Goal: Feedback & Contribution: Submit feedback/report problem

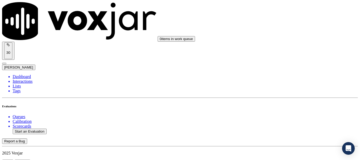
scroll to position [79, 0]
click at [26, 128] on button "Start an Evaluation" at bounding box center [30, 131] width 34 height 6
type input "20250912-160522_2156241207-all.mp3"
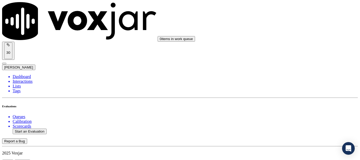
type input "[PERSON_NAME]"
type input "[DATE]T20:08"
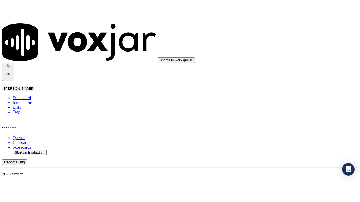
scroll to position [46, 0]
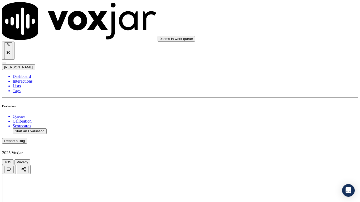
drag, startPoint x: 205, startPoint y: 184, endPoint x: 206, endPoint y: 191, distance: 7.4
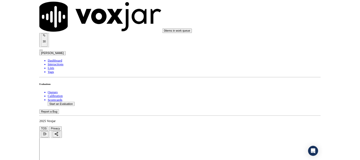
scroll to position [79, 0]
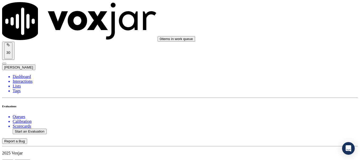
scroll to position [53, 0]
paste input "[PERSON_NAME]"
type input "[PERSON_NAME]"
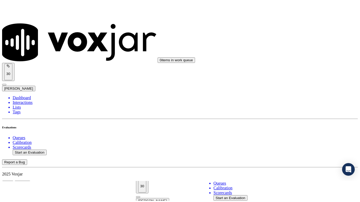
scroll to position [105, 0]
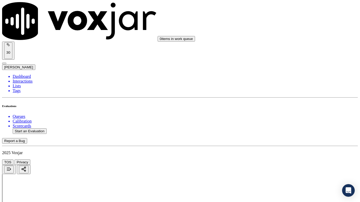
scroll to position [79, 0]
drag, startPoint x: 286, startPoint y: 19, endPoint x: 290, endPoint y: 23, distance: 5.4
click at [291, 27] on div "Yes" at bounding box center [299, 27] width 67 height 5
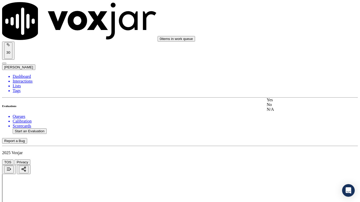
click at [302, 102] on div "Yes" at bounding box center [299, 100] width 67 height 5
click at [298, 160] on div "Yes" at bounding box center [299, 166] width 67 height 5
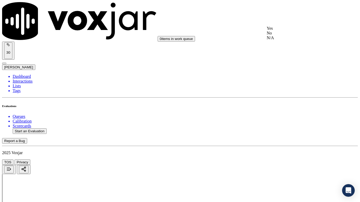
click at [288, 40] on div "N/A" at bounding box center [299, 38] width 67 height 5
click at [296, 126] on div "N/A" at bounding box center [299, 123] width 67 height 5
click at [278, 142] on div "Yes" at bounding box center [299, 139] width 67 height 5
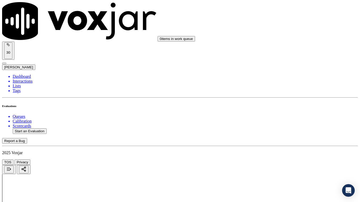
scroll to position [500, 0]
click at [289, 44] on div "Yes" at bounding box center [299, 42] width 67 height 5
click at [300, 117] on div "Yes" at bounding box center [299, 114] width 67 height 5
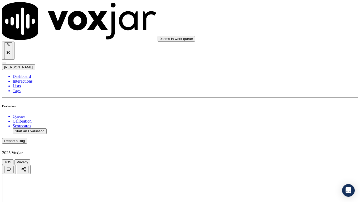
click at [288, 141] on div "Yes" at bounding box center [299, 140] width 67 height 5
click at [286, 51] on div "Yes" at bounding box center [299, 49] width 67 height 5
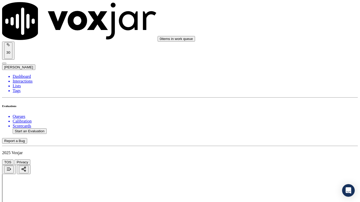
click at [301, 155] on div "Yes" at bounding box center [299, 152] width 67 height 5
click at [285, 62] on div "Yes" at bounding box center [299, 60] width 67 height 5
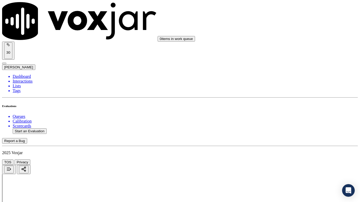
click at [292, 128] on div "Yes" at bounding box center [299, 126] width 67 height 5
drag, startPoint x: 294, startPoint y: 181, endPoint x: 285, endPoint y: 178, distance: 10.2
click at [282, 155] on div "Yes" at bounding box center [299, 152] width 67 height 5
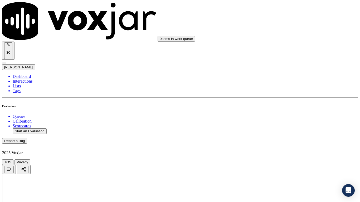
scroll to position [1106, 0]
click at [284, 50] on div "Yes" at bounding box center [299, 48] width 67 height 5
click at [296, 123] on div "Yes" at bounding box center [299, 121] width 67 height 5
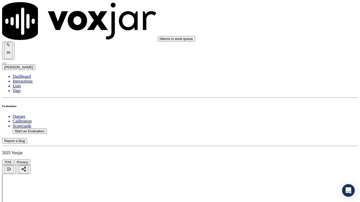
click at [287, 156] on div "Yes" at bounding box center [299, 153] width 67 height 5
click at [286, 52] on div "Yes" at bounding box center [299, 49] width 67 height 5
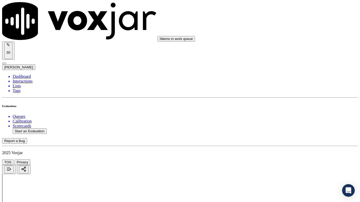
drag, startPoint x: 298, startPoint y: 140, endPoint x: 297, endPoint y: 165, distance: 25.5
click at [297, 146] on div "Yes" at bounding box center [299, 143] width 67 height 5
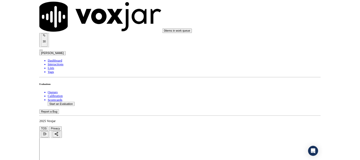
scroll to position [1457, 0]
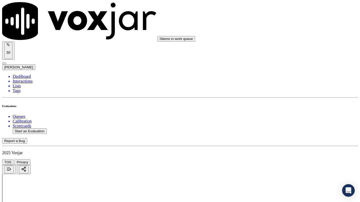
click at [288, 72] on div "Yes" at bounding box center [299, 69] width 67 height 5
click at [289, 142] on div "Yes" at bounding box center [299, 142] width 67 height 5
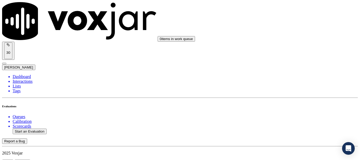
click at [32, 128] on button "Start an Evaluation" at bounding box center [30, 131] width 34 height 6
type input "20250106-182853_2674150815-all.mp3"
type input "isis"
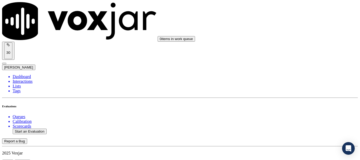
type input "[DATE]T20:29"
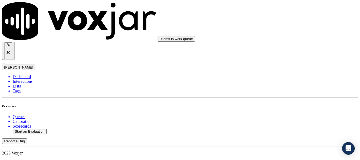
scroll to position [46, 0]
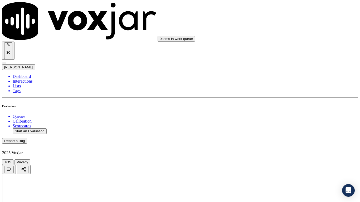
drag, startPoint x: 215, startPoint y: 183, endPoint x: 213, endPoint y: 185, distance: 3.0
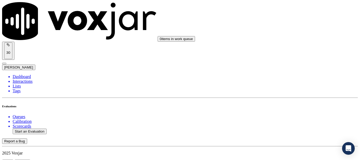
scroll to position [53, 0]
type input "[PERSON_NAME]"
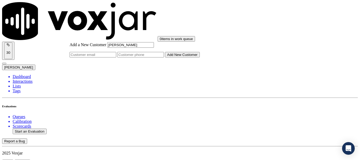
paste input "2674150815"
type input "[PERSON_NAME]"
drag, startPoint x: 206, startPoint y: 84, endPoint x: 211, endPoint y: 86, distance: 5.9
click at [164, 57] on input "Add a New Customer" at bounding box center [140, 55] width 47 height 6
paste input "2674150815"
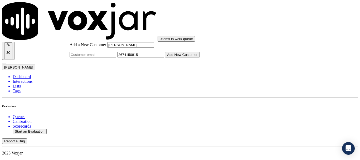
paste input "2156817265"
type input "2674150815-2156817265"
click at [200, 57] on button "Add New Customer" at bounding box center [182, 55] width 35 height 6
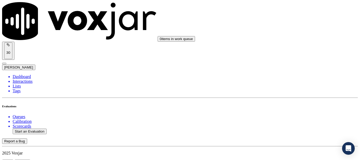
drag, startPoint x: 135, startPoint y: 56, endPoint x: 190, endPoint y: 97, distance: 68.0
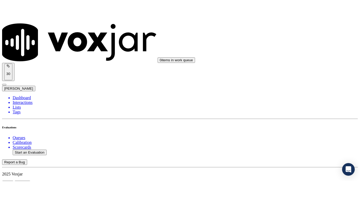
scroll to position [105, 0]
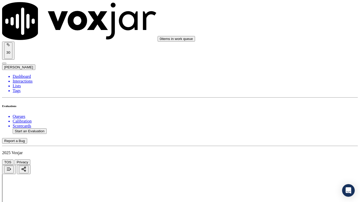
scroll to position [53, 0]
drag, startPoint x: 301, startPoint y: 45, endPoint x: 303, endPoint y: 48, distance: 3.5
click at [302, 56] on div "Yes" at bounding box center [299, 53] width 67 height 5
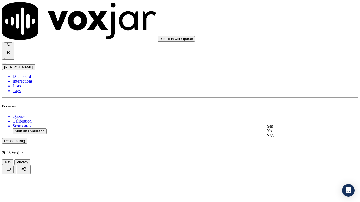
click at [296, 129] on div "Yes" at bounding box center [299, 126] width 67 height 5
click at [289, 159] on div "No" at bounding box center [299, 157] width 67 height 5
click at [284, 155] on div "Yes" at bounding box center [299, 152] width 67 height 5
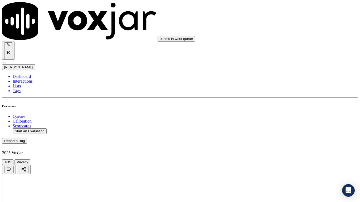
scroll to position [263, 0]
click at [288, 67] on div "N/A" at bounding box center [299, 64] width 67 height 5
drag, startPoint x: 299, startPoint y: 129, endPoint x: 298, endPoint y: 132, distance: 2.9
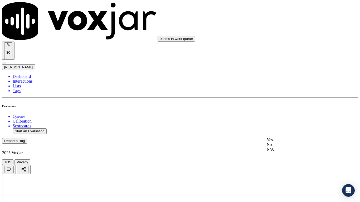
click at [298, 152] on div "N/A" at bounding box center [299, 149] width 67 height 5
click at [289, 51] on div "Yes" at bounding box center [299, 48] width 67 height 5
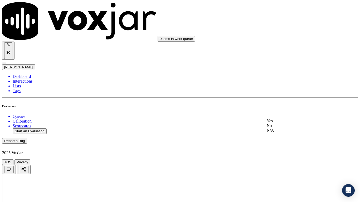
drag, startPoint x: 299, startPoint y: 123, endPoint x: 301, endPoint y: 159, distance: 35.8
click at [299, 123] on div "Yes" at bounding box center [299, 121] width 67 height 5
click at [288, 156] on div "Yes" at bounding box center [299, 153] width 67 height 5
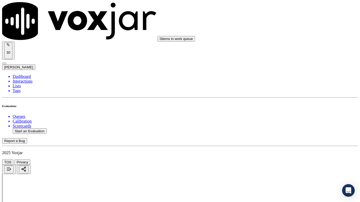
click at [292, 51] on div "Yes" at bounding box center [299, 49] width 67 height 5
click at [293, 131] on div "Yes" at bounding box center [299, 128] width 67 height 5
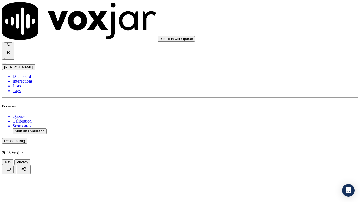
click at [291, 128] on div "Yes" at bounding box center [299, 126] width 67 height 5
click at [287, 36] on div "Yes" at bounding box center [299, 33] width 67 height 5
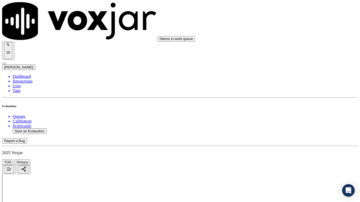
click at [290, 102] on div "Yes" at bounding box center [299, 100] width 67 height 5
click at [290, 160] on div "Yes" at bounding box center [299, 166] width 67 height 5
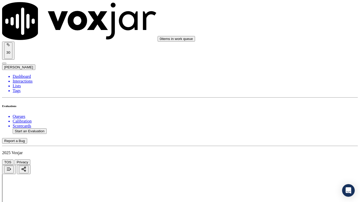
click at [288, 71] on div "Yes" at bounding box center [299, 68] width 67 height 5
click at [286, 24] on div "Yes" at bounding box center [299, 22] width 67 height 5
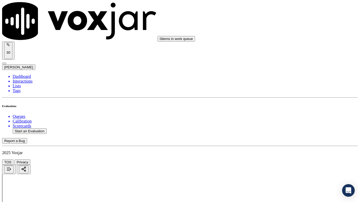
drag, startPoint x: 291, startPoint y: 157, endPoint x: 289, endPoint y: 161, distance: 3.7
click at [285, 160] on div "Yes" at bounding box center [299, 167] width 67 height 5
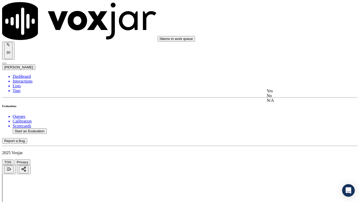
click at [290, 93] on div "Yes" at bounding box center [299, 91] width 67 height 5
drag, startPoint x: 290, startPoint y: 42, endPoint x: 290, endPoint y: 45, distance: 2.9
drag, startPoint x: 291, startPoint y: 54, endPoint x: 290, endPoint y: 66, distance: 11.9
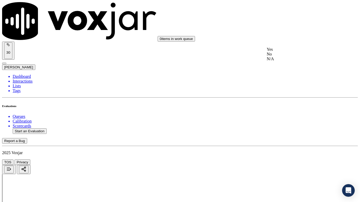
click at [291, 52] on div "Yes" at bounding box center [299, 49] width 67 height 5
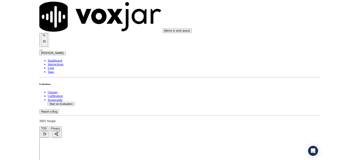
scroll to position [1457, 0]
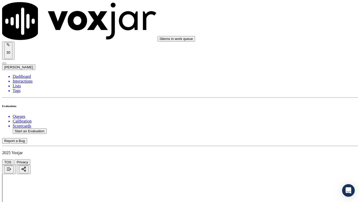
click at [285, 72] on div "Yes" at bounding box center [299, 69] width 67 height 5
click at [289, 145] on div "Yes" at bounding box center [299, 142] width 67 height 5
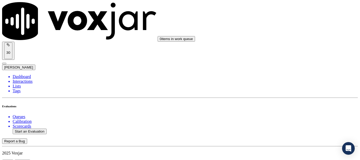
click at [31, 128] on button "Start an Evaluation" at bounding box center [30, 131] width 34 height 6
type input "[PERSON_NAME]"
type input "[DATE]T20:36"
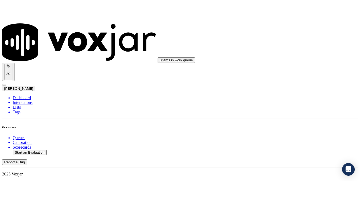
scroll to position [46, 0]
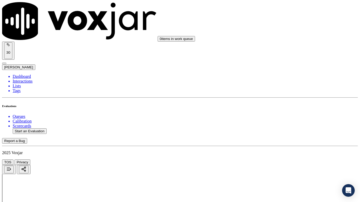
drag, startPoint x: 212, startPoint y: 187, endPoint x: 201, endPoint y: 191, distance: 11.4
click at [41, 128] on button "Start an Evaluation" at bounding box center [30, 131] width 34 height 6
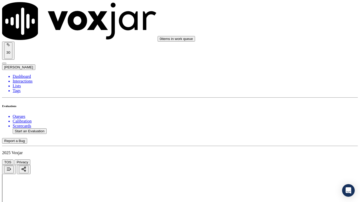
type input "20250912-122602_4127084950-all.mp3"
type input "[PERSON_NAME]"
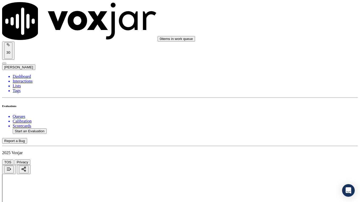
type input "[DATE]T20:43"
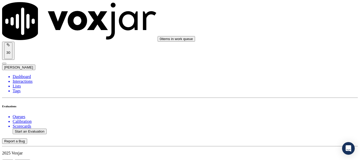
scroll to position [79, 0]
type input "[PERSON_NAME]"
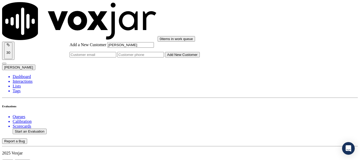
type input "[PERSON_NAME]"
drag, startPoint x: 198, startPoint y: 81, endPoint x: 159, endPoint y: 43, distance: 54.6
click at [164, 57] on input "Add a New Customer" at bounding box center [140, 55] width 47 height 6
paste input "4127084950"
type input "4127084950"
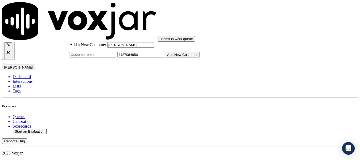
click at [200, 57] on button "Add New Customer" at bounding box center [182, 55] width 35 height 6
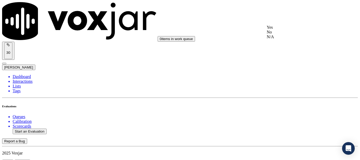
click at [284, 27] on div "Yes" at bounding box center [299, 27] width 67 height 5
click at [293, 102] on div "Yes" at bounding box center [299, 100] width 67 height 5
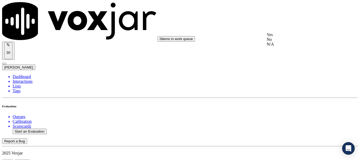
click at [288, 37] on div "Yes" at bounding box center [299, 34] width 67 height 5
click at [301, 119] on div "N/A" at bounding box center [299, 117] width 67 height 5
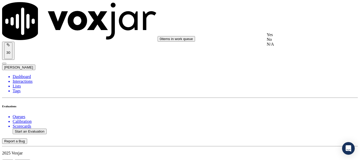
click at [292, 47] on div "N/A" at bounding box center [299, 44] width 67 height 5
click at [293, 102] on div "Yes" at bounding box center [299, 101] width 67 height 5
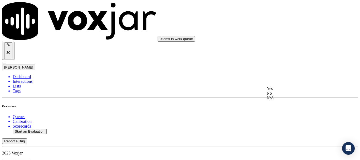
click at [299, 91] on div "Yes" at bounding box center [299, 88] width 67 height 5
drag, startPoint x: 296, startPoint y: 83, endPoint x: 299, endPoint y: 90, distance: 8.1
click at [299, 97] on div "Yes" at bounding box center [299, 94] width 67 height 5
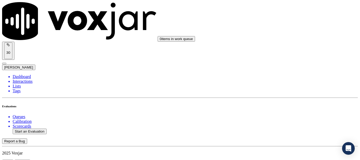
scroll to position [632, 0]
click at [292, 52] on div "Yes" at bounding box center [299, 49] width 67 height 5
click at [295, 131] on div "Yes" at bounding box center [299, 128] width 67 height 5
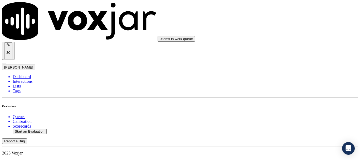
scroll to position [816, 0]
click at [290, 50] on div "Yes" at bounding box center [299, 47] width 67 height 5
click at [285, 99] on div "Yes" at bounding box center [299, 98] width 67 height 5
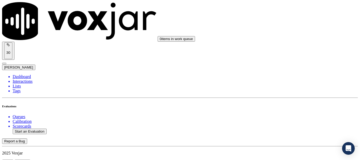
scroll to position [974, 0]
click at [293, 50] on div "Yes" at bounding box center [299, 47] width 67 height 5
click at [290, 114] on div "Yes" at bounding box center [299, 113] width 67 height 5
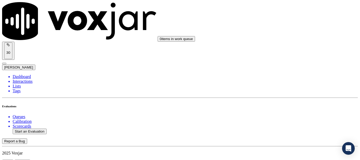
scroll to position [1106, 0]
click at [297, 51] on div "Yes" at bounding box center [299, 48] width 67 height 5
click at [299, 123] on div "Yes" at bounding box center [299, 121] width 67 height 5
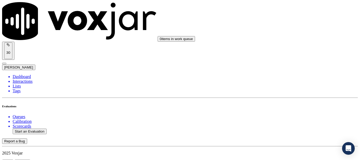
scroll to position [1237, 0]
click at [298, 63] on div "Yes" at bounding box center [299, 62] width 67 height 5
click at [296, 130] on div "Yes" at bounding box center [299, 128] width 67 height 5
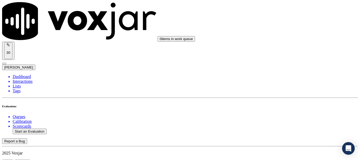
scroll to position [1369, 0]
click at [296, 93] on div "Yes" at bounding box center [299, 91] width 67 height 5
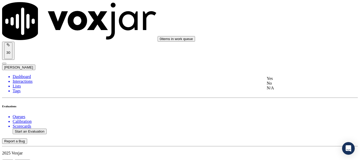
click at [284, 80] on div "Yes" at bounding box center [299, 78] width 67 height 5
click at [286, 113] on div "Yes" at bounding box center [299, 110] width 67 height 5
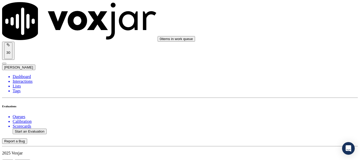
click at [41, 128] on button "Start an Evaluation" at bounding box center [30, 131] width 34 height 6
type input "20250912-172016_2155780489-all.mp3"
type input "[PERSON_NAME]"
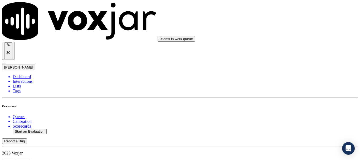
type input "[DATE]T20:53"
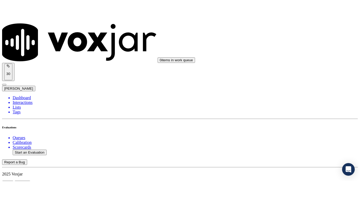
scroll to position [46, 0]
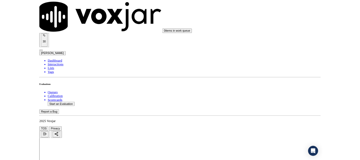
scroll to position [79, 0]
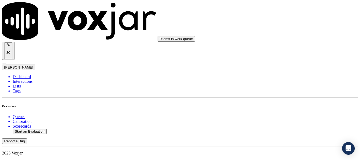
scroll to position [53, 0]
type input "[PERSON_NAME]"
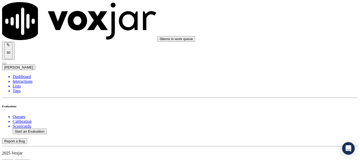
drag, startPoint x: 289, startPoint y: 66, endPoint x: 282, endPoint y: 83, distance: 18.3
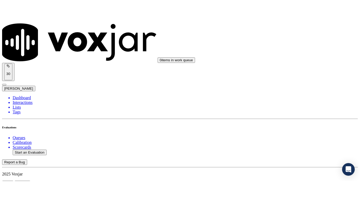
scroll to position [79, 0]
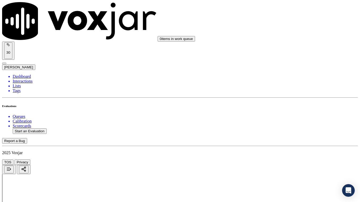
click at [295, 29] on div "Yes" at bounding box center [299, 27] width 67 height 5
click at [291, 102] on div "Yes" at bounding box center [299, 100] width 67 height 5
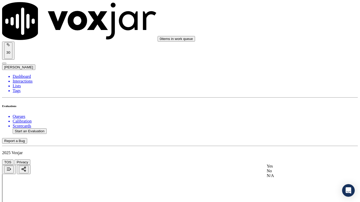
click at [293, 160] on div "Yes" at bounding box center [299, 166] width 67 height 5
click at [291, 93] on div "N/A" at bounding box center [299, 90] width 67 height 5
drag, startPoint x: 296, startPoint y: 160, endPoint x: 295, endPoint y: 163, distance: 3.2
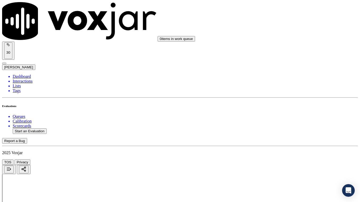
click at [295, 160] on div "N/A" at bounding box center [299, 176] width 67 height 5
click at [294, 50] on div "Yes" at bounding box center [299, 48] width 67 height 5
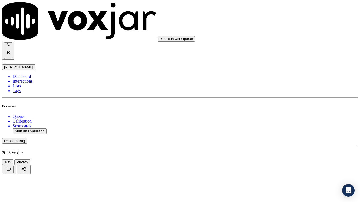
click at [300, 123] on div "Yes" at bounding box center [299, 121] width 67 height 5
click at [285, 156] on div "Yes" at bounding box center [299, 153] width 67 height 5
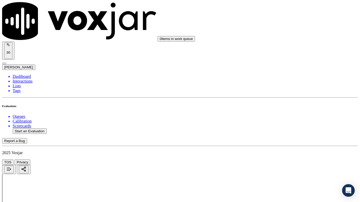
click at [291, 52] on div "Yes" at bounding box center [299, 49] width 67 height 5
click at [298, 136] on div "No" at bounding box center [299, 133] width 67 height 5
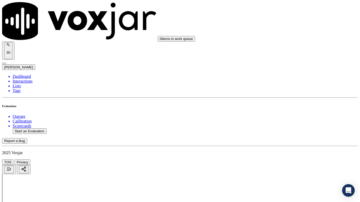
click at [285, 52] on div "Yes" at bounding box center [299, 49] width 67 height 5
click at [283, 155] on div "Yes" at bounding box center [299, 152] width 67 height 5
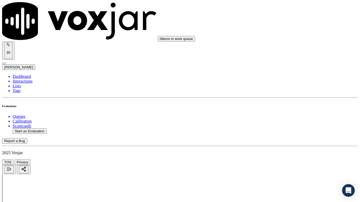
click at [290, 115] on div "Yes" at bounding box center [299, 112] width 67 height 5
click at [293, 74] on div "Yes" at bounding box center [299, 73] width 67 height 5
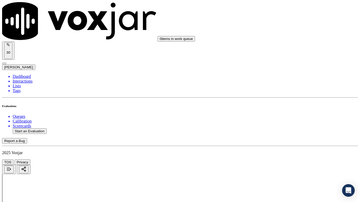
click at [291, 141] on div "Yes" at bounding box center [299, 140] width 67 height 5
drag, startPoint x: 291, startPoint y: 84, endPoint x: 291, endPoint y: 90, distance: 5.6
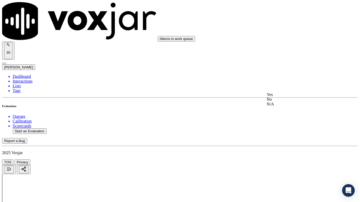
click at [292, 97] on div "Yes" at bounding box center [299, 94] width 67 height 5
click at [294, 47] on div "Yes No N/A" at bounding box center [299, 53] width 67 height 14
click at [294, 50] on div "Yes" at bounding box center [299, 48] width 67 height 5
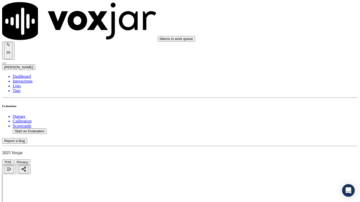
scroll to position [1211, 0]
click at [296, 90] on div "Yes" at bounding box center [299, 88] width 67 height 5
click at [295, 157] on div "Yes" at bounding box center [299, 154] width 67 height 5
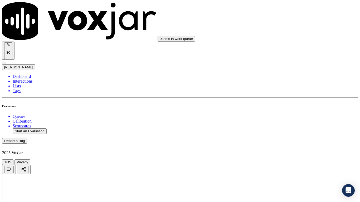
scroll to position [1395, 0]
click at [281, 133] on div "Yes" at bounding box center [299, 131] width 67 height 5
click at [284, 67] on div "Yes" at bounding box center [299, 64] width 67 height 5
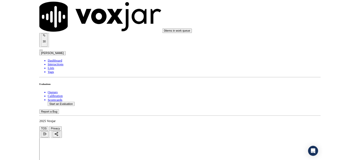
scroll to position [1457, 0]
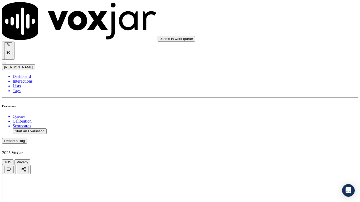
click at [295, 144] on div "Yes" at bounding box center [299, 142] width 67 height 5
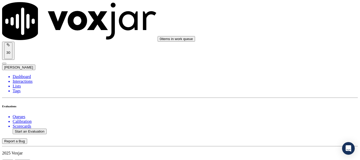
click at [36, 128] on button "Start an Evaluation" at bounding box center [30, 131] width 34 height 6
type input "20250912-153934_2158400431-all.mp3"
type input "lui"
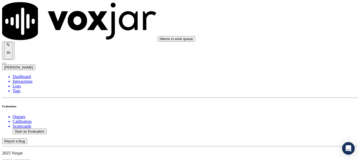
type input "[DATE]T21:06"
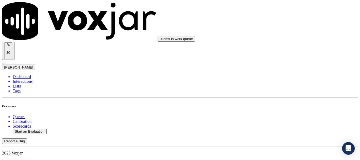
scroll to position [79, 0]
type input "[PERSON_NAME]"
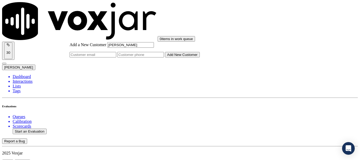
type input "[PERSON_NAME]"
click at [164, 57] on input "Add a New Customer" at bounding box center [140, 55] width 47 height 6
paste input "2158400431"
type input "2158400431"
click at [195, 57] on button "Add New Customer" at bounding box center [182, 55] width 35 height 6
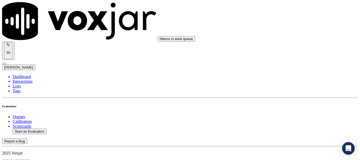
click at [297, 108] on div "Yes" at bounding box center [299, 106] width 67 height 5
click at [287, 50] on div "Yes" at bounding box center [299, 47] width 67 height 5
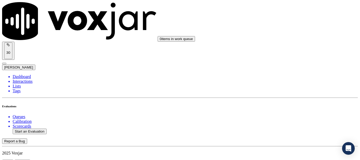
click at [294, 116] on div "Yes" at bounding box center [299, 113] width 67 height 5
click at [293, 67] on div "N/A" at bounding box center [299, 64] width 67 height 5
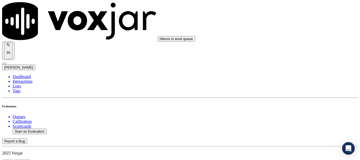
click at [287, 111] on div "N/A" at bounding box center [299, 109] width 67 height 5
click at [281, 70] on div "Yes" at bounding box center [299, 68] width 67 height 5
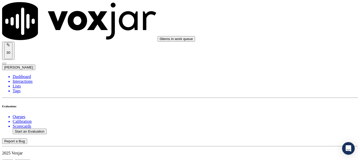
scroll to position [395, 0]
click at [289, 77] on div "Yes" at bounding box center [299, 74] width 67 height 5
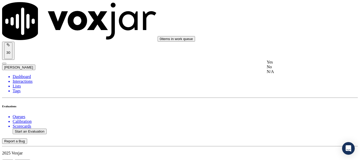
click at [294, 65] on div "Yes" at bounding box center [299, 62] width 67 height 5
click at [291, 130] on div "Yes" at bounding box center [299, 128] width 67 height 5
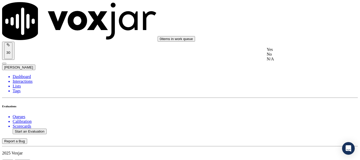
click at [286, 51] on div "Yes" at bounding box center [299, 49] width 67 height 5
click at [284, 110] on div "Yes No N/A" at bounding box center [299, 117] width 67 height 14
click at [286, 115] on div "Yes" at bounding box center [299, 112] width 67 height 5
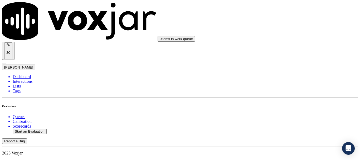
click at [285, 35] on div "Yes" at bounding box center [299, 33] width 67 height 5
click at [290, 102] on div "Yes" at bounding box center [299, 100] width 67 height 5
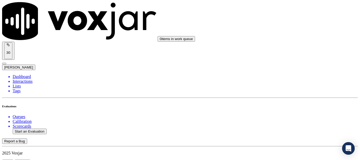
click at [280, 36] on div "Yes" at bounding box center [299, 34] width 67 height 5
click at [293, 103] on div "Yes" at bounding box center [299, 101] width 67 height 5
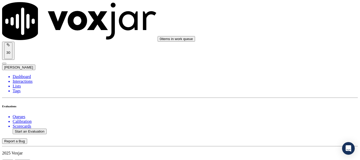
click at [291, 91] on div "Yes" at bounding box center [299, 88] width 67 height 5
click at [291, 78] on div "Yes" at bounding box center [299, 75] width 67 height 5
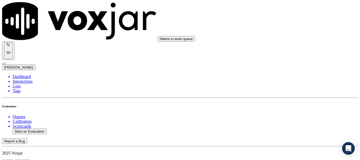
scroll to position [1422, 0]
click at [282, 39] on div "Yes" at bounding box center [299, 38] width 67 height 5
click at [293, 107] on div "Yes" at bounding box center [299, 104] width 67 height 5
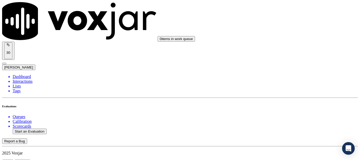
scroll to position [1499, 0]
click at [289, 102] on div "Yes" at bounding box center [299, 100] width 67 height 5
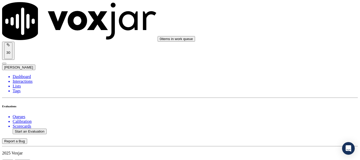
click at [282, 124] on div "Yes No N/A" at bounding box center [300, 130] width 66 height 14
click at [282, 128] on div "Yes" at bounding box center [300, 125] width 66 height 5
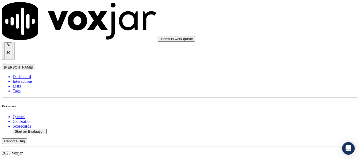
click at [35, 128] on button "Start an Evaluation" at bounding box center [30, 131] width 34 height 6
type input "20250912-114947_4848021580-all.mp3"
type input "lili"
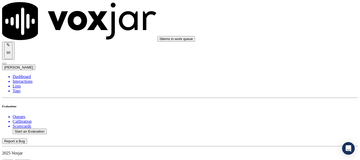
type input "[DATE]T21:29"
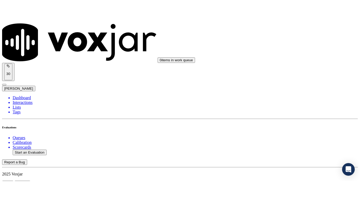
scroll to position [46, 0]
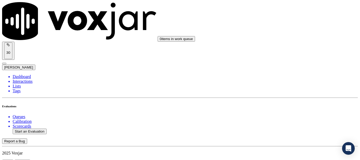
scroll to position [79, 0]
type input "[PERSON_NAME]"
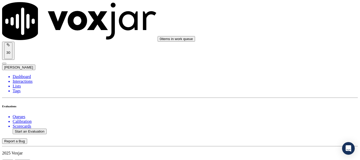
click at [293, 96] on div "No" at bounding box center [299, 93] width 67 height 5
drag, startPoint x: 328, startPoint y: 94, endPoint x: 326, endPoint y: 97, distance: 3.4
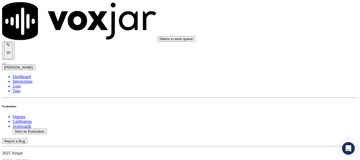
scroll to position [5, 0]
drag, startPoint x: 281, startPoint y: 102, endPoint x: 312, endPoint y: 131, distance: 42.3
paste textarea "if she was the account holder, the speaker said YES, but the account name was […"
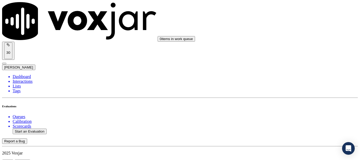
drag, startPoint x: 281, startPoint y: 113, endPoint x: 309, endPoint y: 128, distance: 31.5
paste textarea "provided city, state, or zipcode, and the agent did not probe or ask for the sa…"
type textarea "3.36sec When asked if she was the account holder, the speaker said YES, but the…"
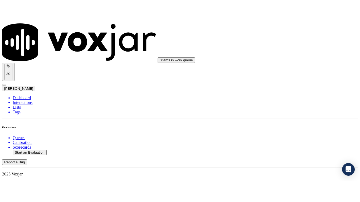
scroll to position [0, 0]
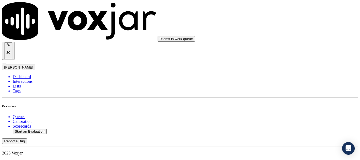
click at [289, 109] on div "Yes" at bounding box center [299, 106] width 67 height 5
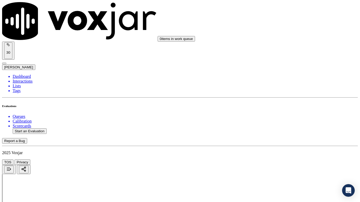
scroll to position [79, 0]
drag, startPoint x: 293, startPoint y: 93, endPoint x: 293, endPoint y: 96, distance: 2.6
click at [293, 101] on div "Yes" at bounding box center [299, 100] width 67 height 5
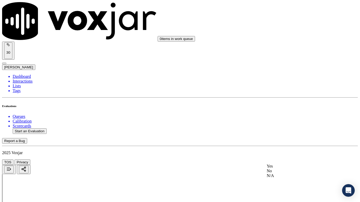
click at [285, 160] on div "Yes" at bounding box center [299, 166] width 67 height 5
click at [289, 93] on div "N/A" at bounding box center [299, 90] width 67 height 5
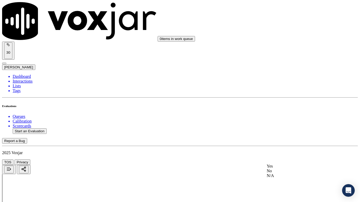
click at [290, 160] on div "N/A" at bounding box center [299, 176] width 67 height 5
click at [289, 97] on div "Yes" at bounding box center [299, 94] width 67 height 5
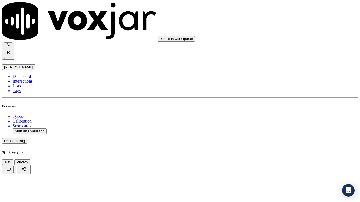
click at [286, 51] on div "Yes" at bounding box center [299, 48] width 67 height 5
click at [289, 132] on div "Yes" at bounding box center [299, 130] width 67 height 5
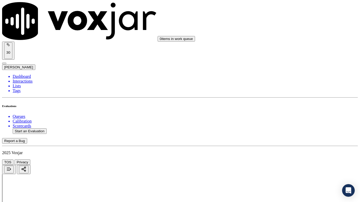
scroll to position [685, 0]
click at [291, 106] on div "Yes" at bounding box center [299, 103] width 67 height 5
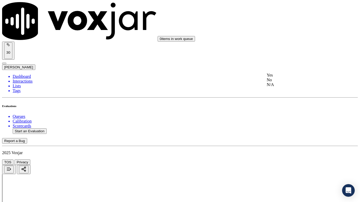
click at [290, 78] on div "Yes" at bounding box center [299, 75] width 67 height 5
click at [295, 160] on div "Yes" at bounding box center [299, 167] width 67 height 5
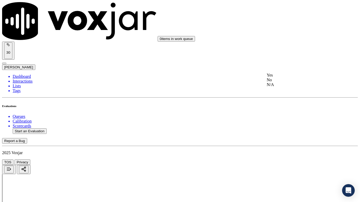
drag, startPoint x: 282, startPoint y: 81, endPoint x: 311, endPoint y: 141, distance: 66.4
click at [282, 78] on div "Yes" at bounding box center [299, 75] width 67 height 5
click at [285, 144] on div "Yes" at bounding box center [299, 141] width 67 height 5
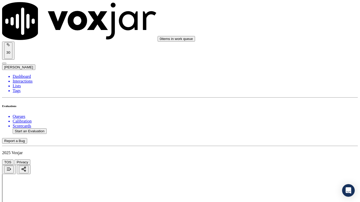
click at [282, 79] on div "Yes" at bounding box center [299, 76] width 67 height 5
click at [290, 151] on div "Yes" at bounding box center [299, 149] width 67 height 5
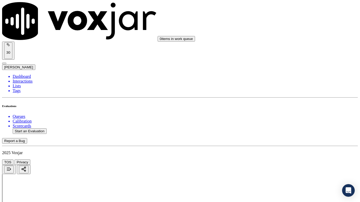
click at [287, 66] on div "Yes" at bounding box center [299, 63] width 67 height 5
click at [281, 145] on div "Yes" at bounding box center [299, 142] width 67 height 5
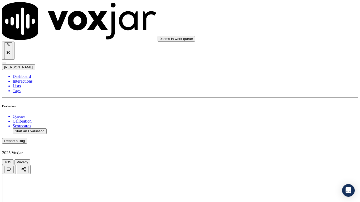
scroll to position [1369, 0]
click at [284, 121] on div "Yes" at bounding box center [299, 119] width 67 height 5
click at [282, 147] on div "Yes" at bounding box center [299, 144] width 67 height 5
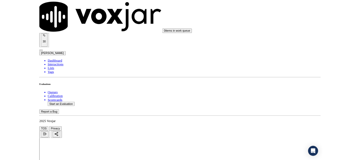
scroll to position [1485, 0]
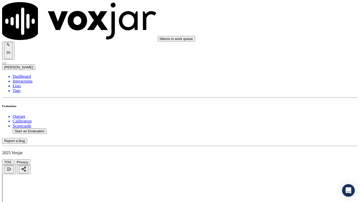
drag, startPoint x: 280, startPoint y: 138, endPoint x: 280, endPoint y: 141, distance: 3.5
click at [280, 141] on div "Yes No N/A" at bounding box center [299, 147] width 67 height 14
click at [280, 145] on div "Yes" at bounding box center [299, 142] width 67 height 5
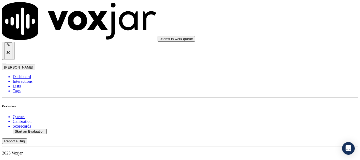
click at [41, 128] on button "Start an Evaluation" at bounding box center [30, 131] width 34 height 6
type input "20250912-164747_2678725644-all.mp3"
type input "[PERSON_NAME]"
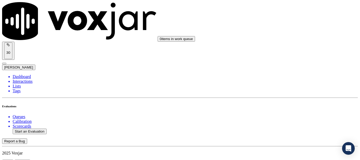
type input "[DATE]T21:56"
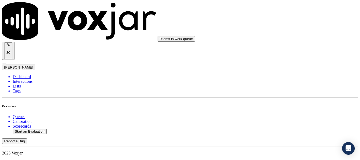
scroll to position [53, 0]
paste input "[PERSON_NAME]"
type input "[PERSON_NAME]"
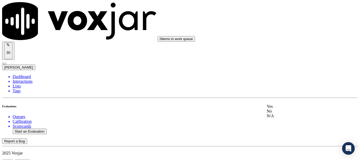
click at [301, 109] on div "Yes" at bounding box center [299, 106] width 67 height 5
click at [289, 62] on div "Yes" at bounding box center [299, 61] width 67 height 5
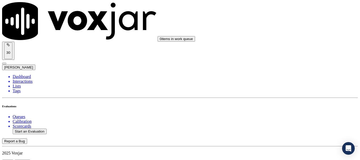
click at [294, 50] on div "Yes" at bounding box center [299, 47] width 67 height 5
drag, startPoint x: 295, startPoint y: 48, endPoint x: 294, endPoint y: 117, distance: 69.3
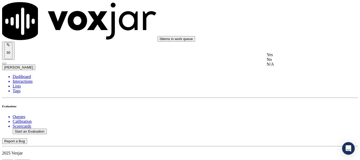
click at [295, 67] on div "N/A" at bounding box center [299, 64] width 67 height 5
click at [287, 111] on div "N/A" at bounding box center [299, 109] width 67 height 5
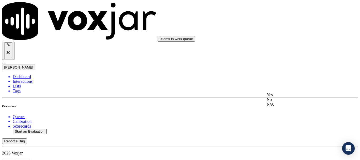
click at [293, 93] on div "Yes No N/A" at bounding box center [299, 99] width 67 height 14
click at [293, 97] on div "Yes" at bounding box center [299, 94] width 67 height 5
click at [292, 77] on div "Yes" at bounding box center [299, 74] width 67 height 5
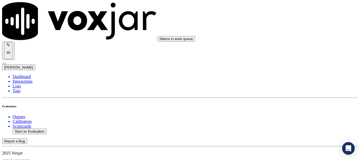
scroll to position [553, 0]
click at [287, 65] on div "Yes" at bounding box center [299, 62] width 67 height 5
click at [287, 131] on div "Yes" at bounding box center [299, 128] width 67 height 5
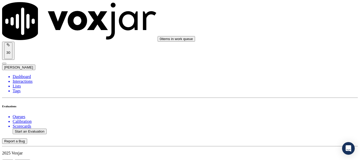
scroll to position [685, 0]
click at [288, 78] on div "Yes" at bounding box center [299, 75] width 67 height 5
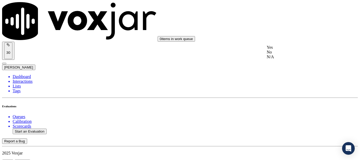
click at [286, 50] on div "Yes" at bounding box center [299, 47] width 67 height 5
click at [285, 101] on div "Yes" at bounding box center [299, 98] width 67 height 5
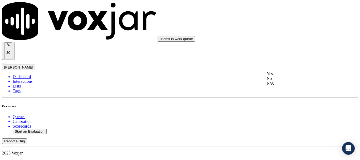
click at [291, 76] on div "Yes" at bounding box center [299, 73] width 67 height 5
click at [284, 101] on div "Yes" at bounding box center [299, 99] width 67 height 5
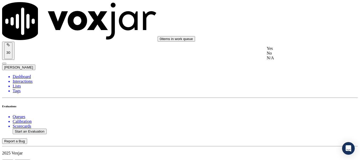
click at [284, 50] on div "Yes" at bounding box center [299, 48] width 67 height 5
click at [292, 120] on div "Yes No N/A" at bounding box center [299, 126] width 67 height 14
click at [293, 123] on div "Yes" at bounding box center [299, 121] width 67 height 5
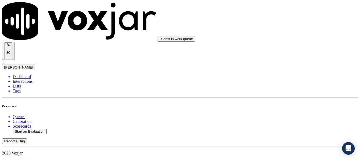
click at [281, 38] on div "Yes" at bounding box center [299, 35] width 67 height 5
click at [291, 103] on div "Yes" at bounding box center [299, 102] width 67 height 5
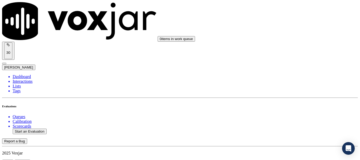
drag, startPoint x: 281, startPoint y: 56, endPoint x: 294, endPoint y: 103, distance: 48.7
click at [283, 67] on div "Yes" at bounding box center [299, 64] width 67 height 5
click at [293, 130] on div "Yes" at bounding box center [299, 131] width 67 height 5
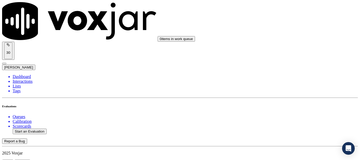
scroll to position [1499, 0]
click at [288, 102] on div "Yes" at bounding box center [299, 100] width 67 height 5
drag, startPoint x: 282, startPoint y: 136, endPoint x: 293, endPoint y: 144, distance: 13.4
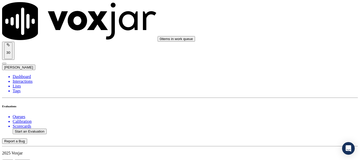
drag, startPoint x: 58, startPoint y: 98, endPoint x: 205, endPoint y: 19, distance: 167.0
click at [42, 128] on button "Start an Evaluation" at bounding box center [30, 131] width 34 height 6
type input "20250912-173949_6464083373-all.mp3"
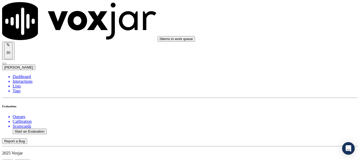
type input "isis"
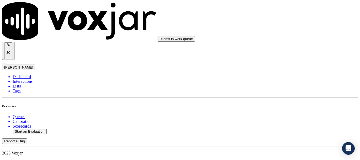
type input "[DATE]T22:19"
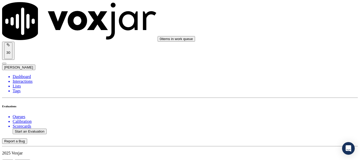
scroll to position [53, 0]
paste input "[PERSON_NAME]"
type input "[PERSON_NAME]"
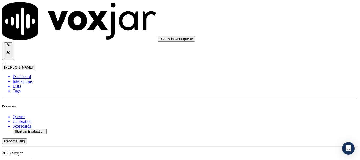
drag, startPoint x: 227, startPoint y: 152, endPoint x: 248, endPoint y: 151, distance: 21.1
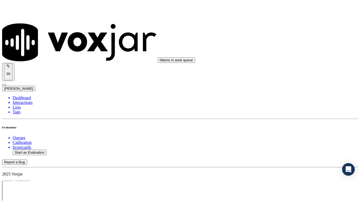
scroll to position [117, 0]
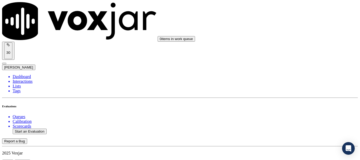
drag, startPoint x: 299, startPoint y: 64, endPoint x: 291, endPoint y: 66, distance: 8.1
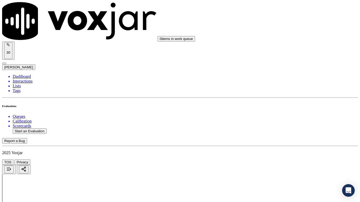
scroll to position [79, 0]
drag, startPoint x: 291, startPoint y: 19, endPoint x: 293, endPoint y: 24, distance: 5.0
click at [293, 29] on div "Yes" at bounding box center [299, 27] width 67 height 5
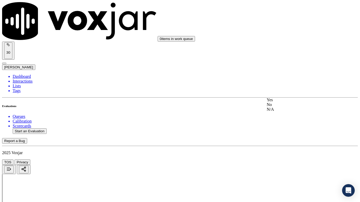
click at [296, 102] on div "Yes" at bounding box center [299, 100] width 67 height 5
click at [293, 160] on div "Yes" at bounding box center [299, 166] width 67 height 5
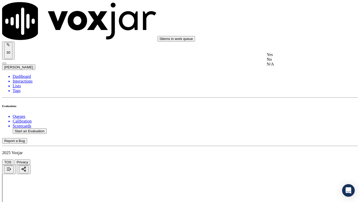
click at [290, 67] on div "N/A" at bounding box center [299, 64] width 67 height 5
click at [296, 152] on div "N/A" at bounding box center [299, 149] width 67 height 5
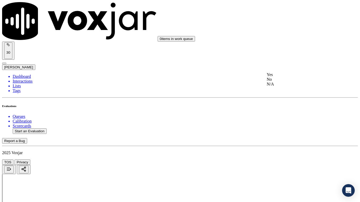
click at [290, 77] on div "Yes" at bounding box center [299, 74] width 67 height 5
drag, startPoint x: 296, startPoint y: 148, endPoint x: 298, endPoint y: 168, distance: 19.8
click at [296, 150] on div "Yes" at bounding box center [299, 147] width 67 height 5
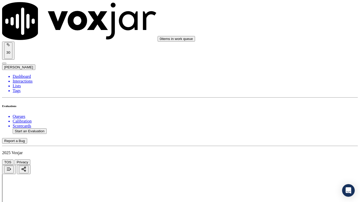
click at [292, 91] on div "Yes" at bounding box center [299, 88] width 67 height 5
drag, startPoint x: 296, startPoint y: 147, endPoint x: 296, endPoint y: 150, distance: 2.9
drag, startPoint x: 292, startPoint y: 160, endPoint x: 290, endPoint y: 168, distance: 8.5
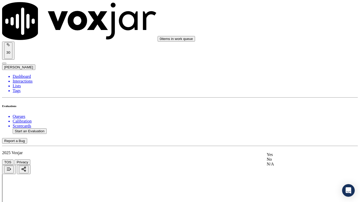
click at [291, 157] on div "Yes" at bounding box center [299, 154] width 67 height 5
drag, startPoint x: 286, startPoint y: 66, endPoint x: 288, endPoint y: 68, distance: 3.1
click at [289, 78] on div "Yes" at bounding box center [299, 75] width 67 height 5
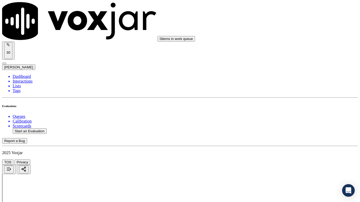
drag, startPoint x: 290, startPoint y: 171, endPoint x: 277, endPoint y: 173, distance: 12.4
drag, startPoint x: 285, startPoint y: 142, endPoint x: 286, endPoint y: 150, distance: 7.2
click at [285, 141] on div "Yes" at bounding box center [299, 138] width 67 height 5
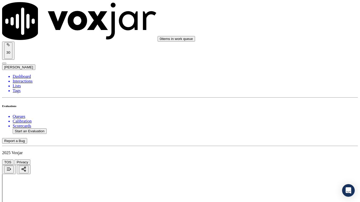
click at [285, 115] on div "Yes" at bounding box center [299, 112] width 67 height 5
click at [283, 140] on div "Yes" at bounding box center [299, 138] width 67 height 5
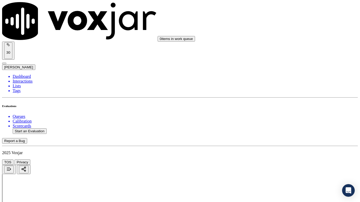
click at [294, 129] on div "Yes" at bounding box center [299, 127] width 67 height 5
click at [288, 63] on div "Yes" at bounding box center [299, 61] width 67 height 5
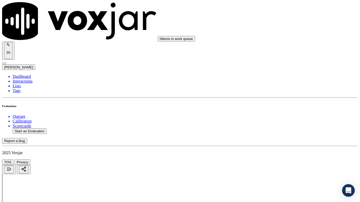
drag, startPoint x: 281, startPoint y: 43, endPoint x: 306, endPoint y: 111, distance: 72.6
click at [282, 44] on div "Yes" at bounding box center [299, 42] width 67 height 5
click at [289, 117] on div "Yes" at bounding box center [299, 114] width 67 height 5
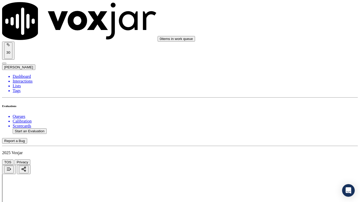
click at [282, 142] on div "Yes" at bounding box center [299, 140] width 67 height 5
click at [290, 120] on div "Yes" at bounding box center [299, 117] width 67 height 5
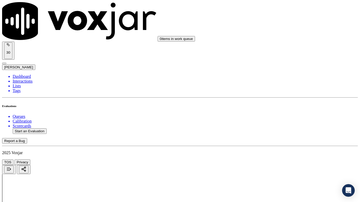
click at [286, 145] on div "Yes" at bounding box center [299, 143] width 67 height 5
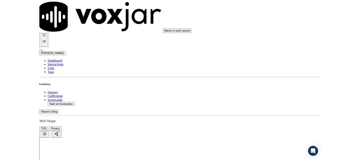
scroll to position [1457, 0]
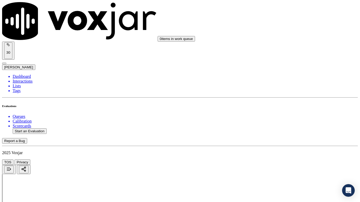
click at [288, 145] on div "Yes" at bounding box center [299, 142] width 67 height 5
drag, startPoint x: 274, startPoint y: 181, endPoint x: 303, endPoint y: 193, distance: 31.1
